Goal: Information Seeking & Learning: Find specific fact

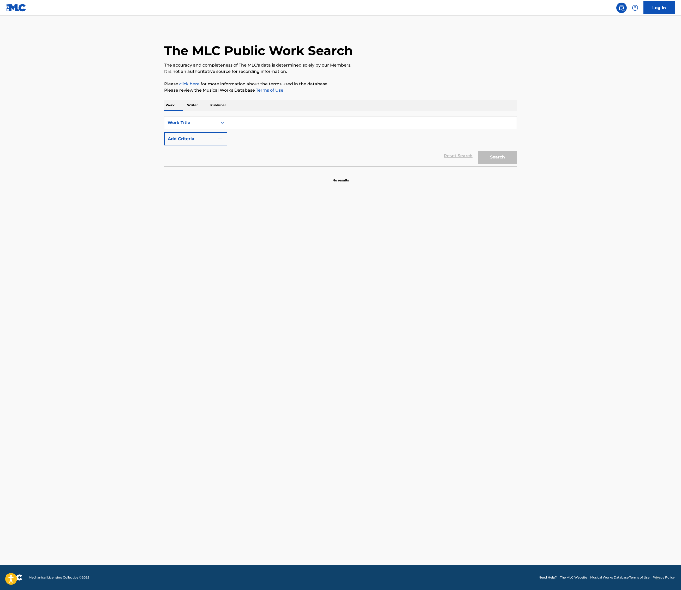
click at [227, 129] on input "Search Form" at bounding box center [371, 122] width 289 height 13
type input "last dance"
click at [164, 145] on button "Add Criteria" at bounding box center [195, 138] width 63 height 13
click at [227, 145] on input "Search Form" at bounding box center [367, 139] width 280 height 13
click at [517, 180] on button "Search" at bounding box center [497, 173] width 39 height 13
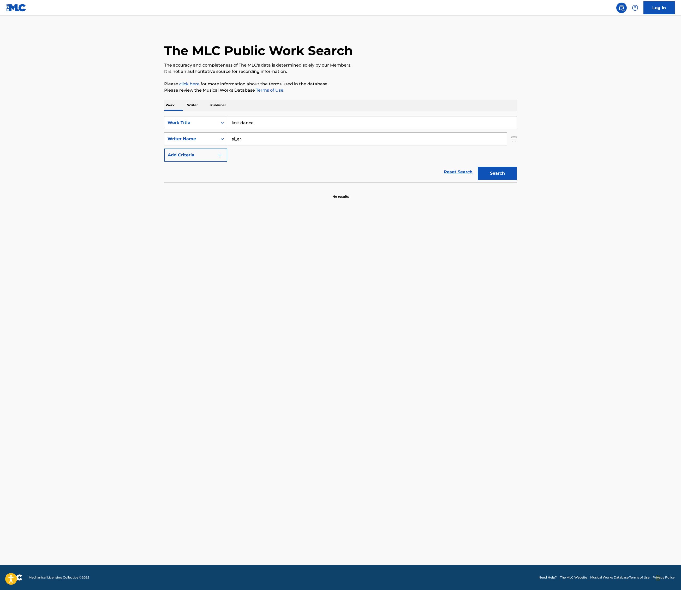
drag, startPoint x: 173, startPoint y: 215, endPoint x: 86, endPoint y: 188, distance: 90.6
click at [164, 162] on div "SearchWithCriteria6142fef8-7c14-4564-b556-bea5ddea98f9 Work Title last dance Se…" at bounding box center [340, 138] width 353 height 45
type input "summer"
click at [517, 180] on button "Search" at bounding box center [497, 173] width 39 height 13
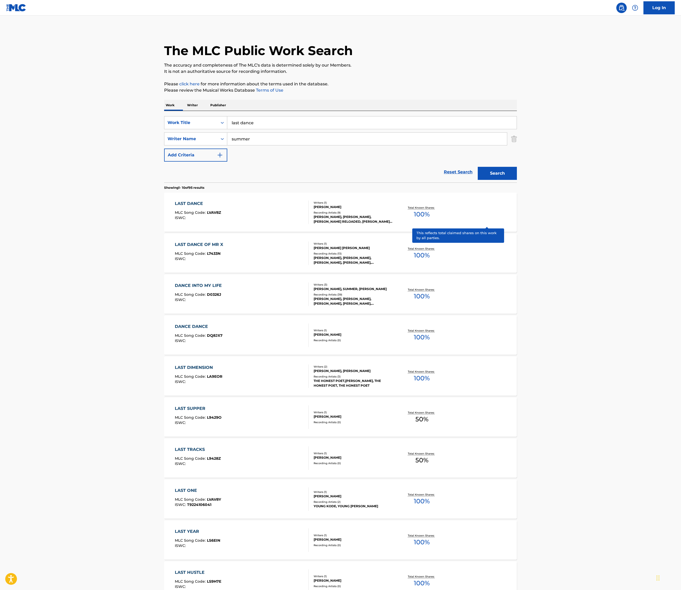
click at [436, 292] on p "Total Known Shares:" at bounding box center [422, 290] width 28 height 4
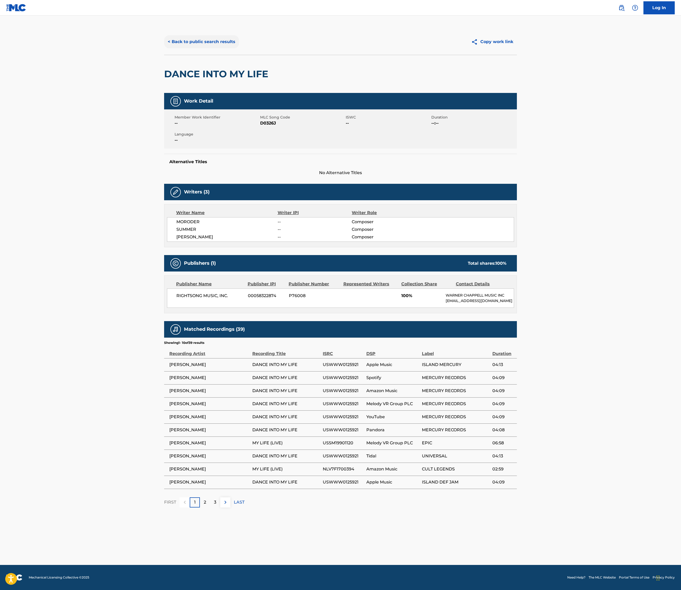
click at [164, 48] on button "< Back to public search results" at bounding box center [201, 41] width 75 height 13
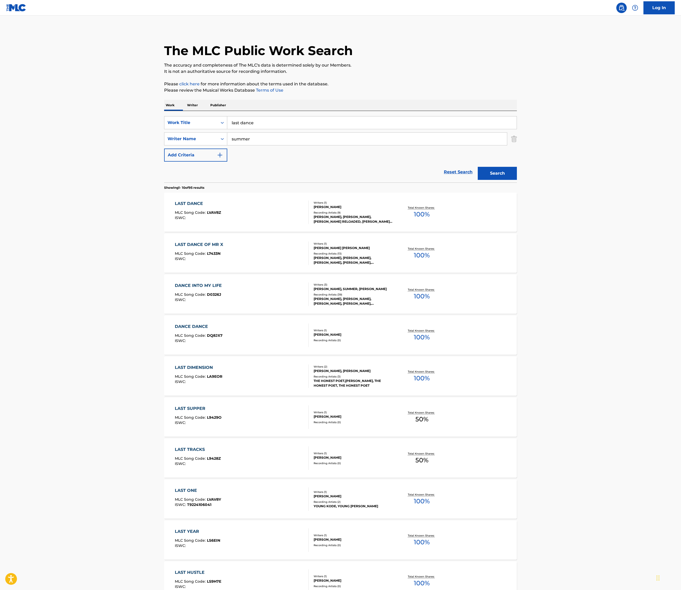
drag, startPoint x: 186, startPoint y: 189, endPoint x: 77, endPoint y: 171, distance: 110.1
click at [164, 171] on div "SearchWithCriteria6142fef8-7c14-4564-b556-bea5ddea98f9 Work Title last dance Se…" at bounding box center [340, 147] width 353 height 72
click at [517, 180] on button "Search" at bounding box center [497, 173] width 39 height 13
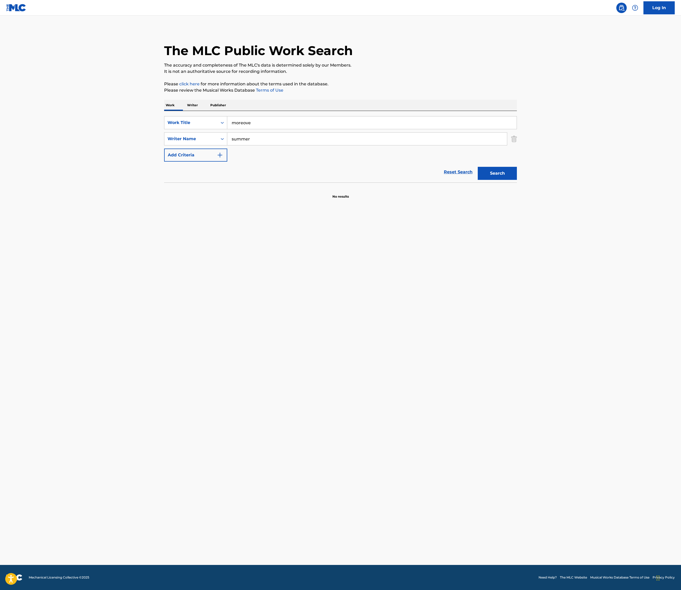
drag, startPoint x: 179, startPoint y: 191, endPoint x: 127, endPoint y: 170, distance: 56.4
click at [164, 170] on div "SearchWithCriteria6142fef8-7c14-4564-b556-bea5ddea98f9 Work Title moreove Searc…" at bounding box center [340, 147] width 353 height 72
type input "last dance"
drag, startPoint x: 176, startPoint y: 223, endPoint x: 86, endPoint y: 188, distance: 96.8
click at [164, 162] on div "SearchWithCriteria6142fef8-7c14-4564-b556-bea5ddea98f9 Work Title last dance Se…" at bounding box center [340, 138] width 353 height 45
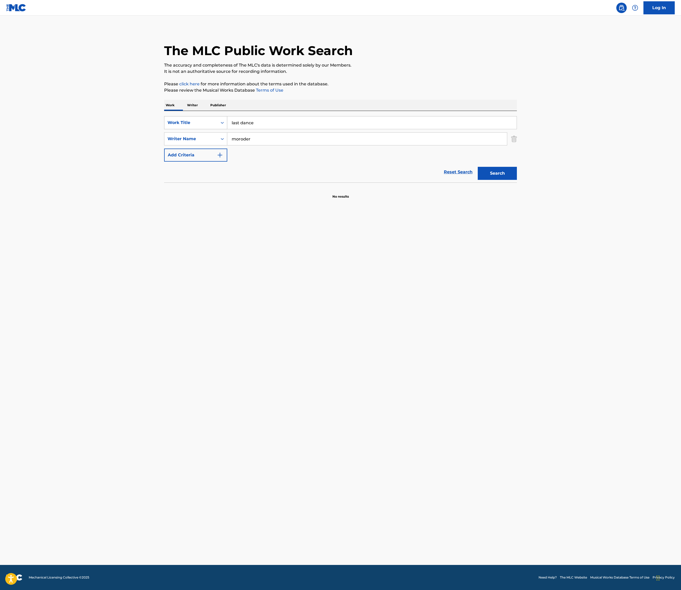
type input "moroder"
click at [517, 180] on button "Search" at bounding box center [497, 173] width 39 height 13
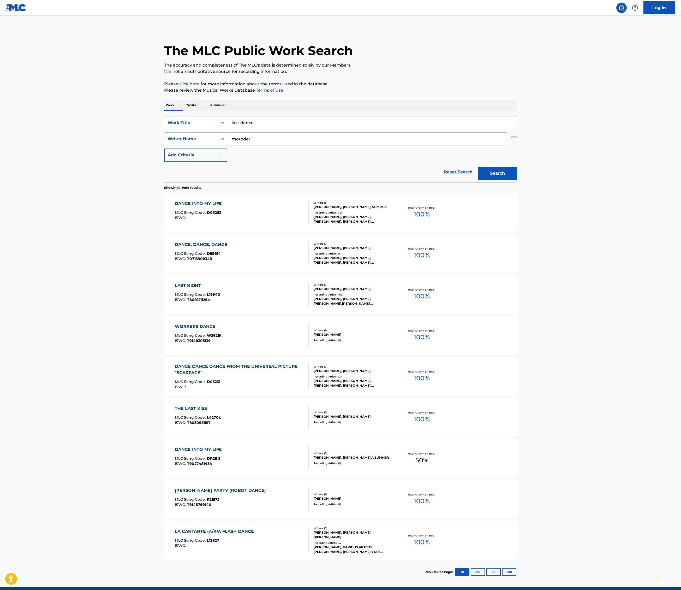
drag, startPoint x: 183, startPoint y: 221, endPoint x: 131, endPoint y: 203, distance: 55.8
click at [164, 162] on div "SearchWithCriteria6142fef8-7c14-4564-b556-bea5ddea98f9 Work Title last dance Se…" at bounding box center [340, 138] width 353 height 45
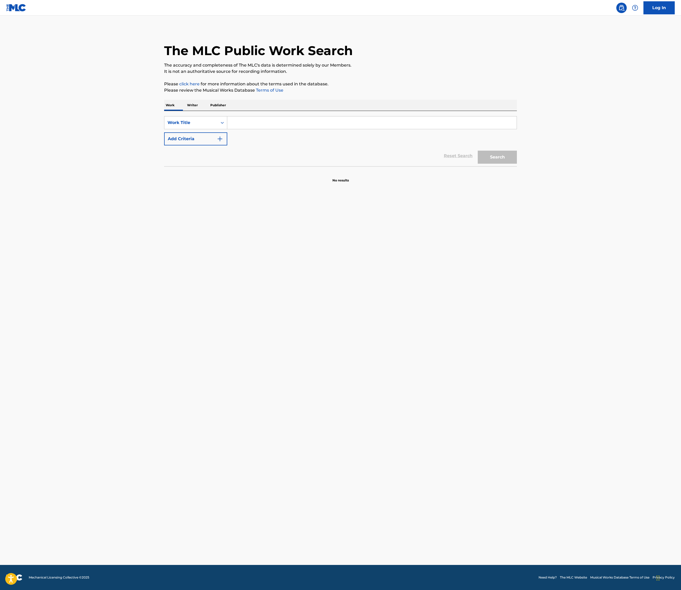
click at [227, 129] on input "Search Form" at bounding box center [371, 122] width 289 height 13
type input "last dance"
click at [217, 142] on img "Search Form" at bounding box center [220, 139] width 6 height 6
click at [227, 145] on input "Search Form" at bounding box center [367, 139] width 280 height 13
type input "[PERSON_NAME]"
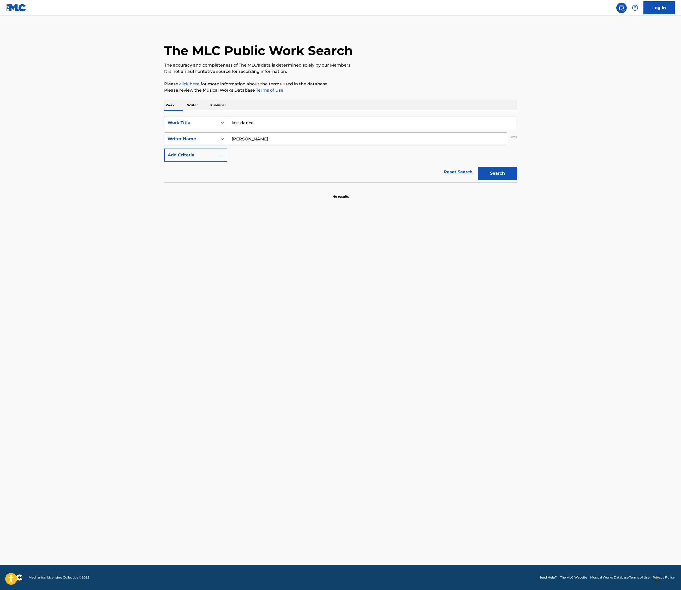
click at [517, 180] on button "Search" at bounding box center [497, 173] width 39 height 13
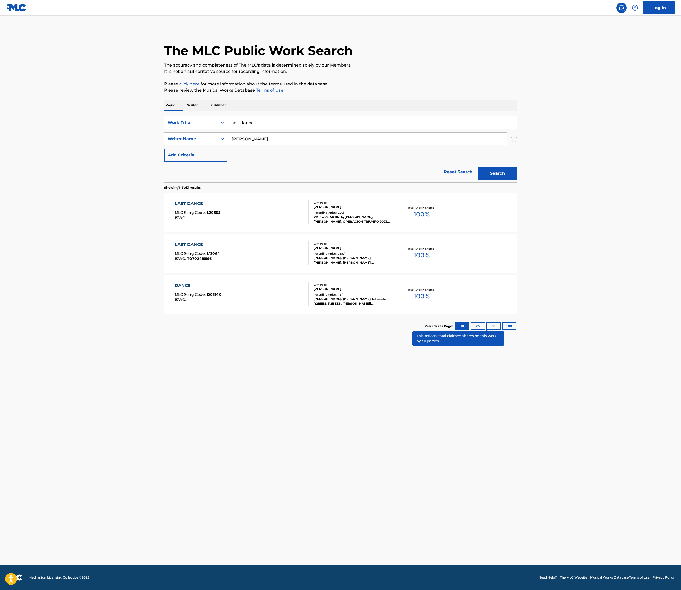
click at [436, 210] on p "Total Known Shares:" at bounding box center [422, 208] width 28 height 4
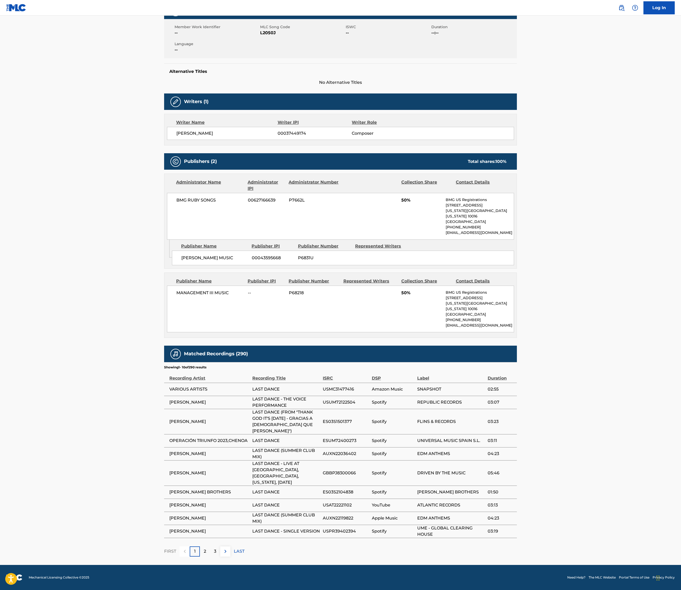
scroll to position [180, 0]
